Goal: Task Accomplishment & Management: Complete application form

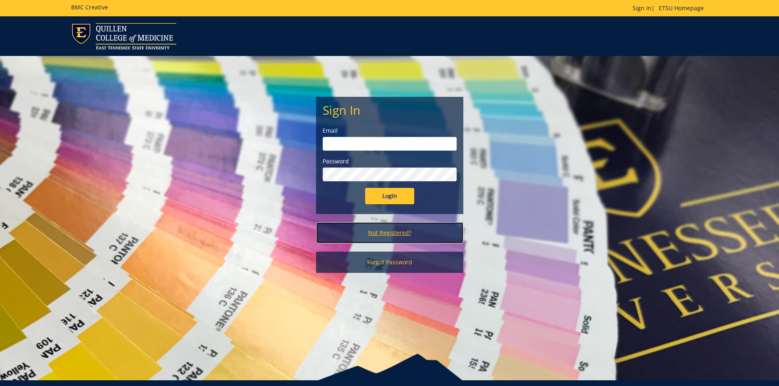
click at [395, 234] on link "Not Registered?" at bounding box center [389, 232] width 147 height 21
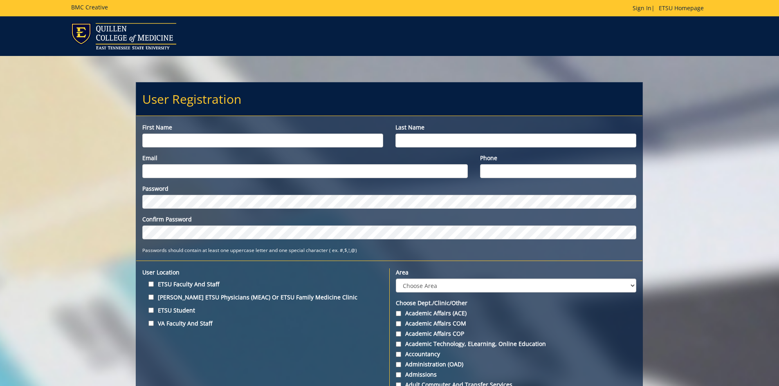
click at [224, 142] on input "First name" at bounding box center [262, 141] width 241 height 14
type input "Fenfen"
click at [463, 139] on input "Last name" at bounding box center [515, 141] width 241 height 14
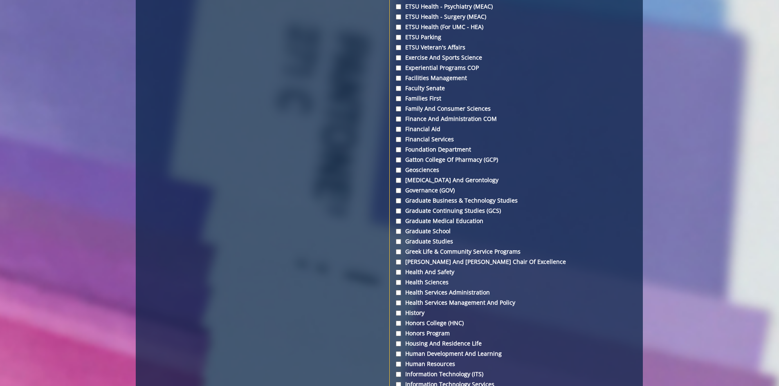
scroll to position [1472, 0]
